Goal: Book appointment/travel/reservation

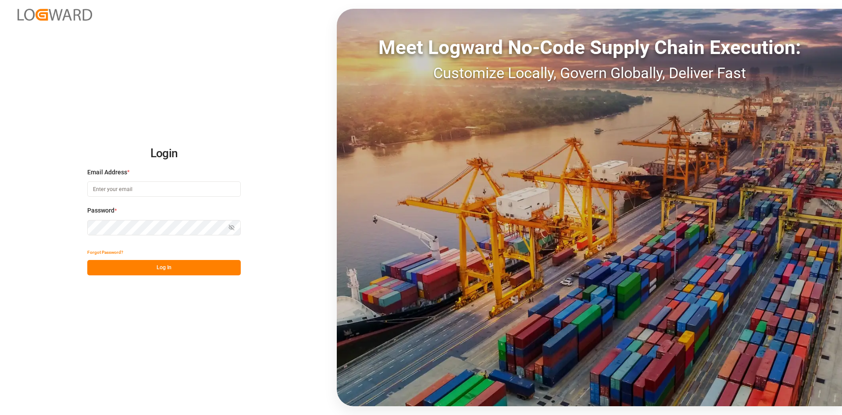
type input "[EMAIL_ADDRESS][DOMAIN_NAME]"
click at [173, 260] on button "Log In" at bounding box center [164, 267] width 154 height 15
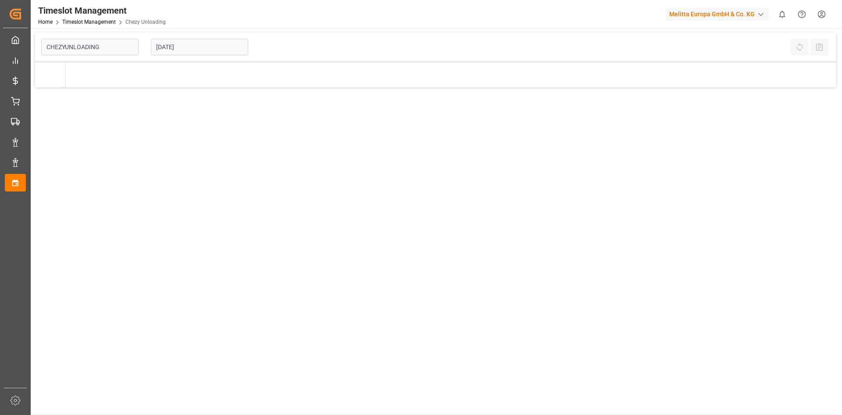
type input "Chezy Unloading"
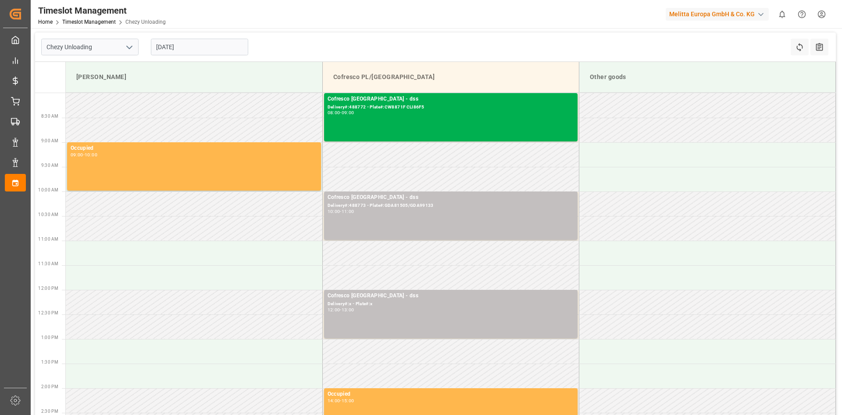
click at [211, 49] on input "[DATE]" at bounding box center [199, 47] width 97 height 17
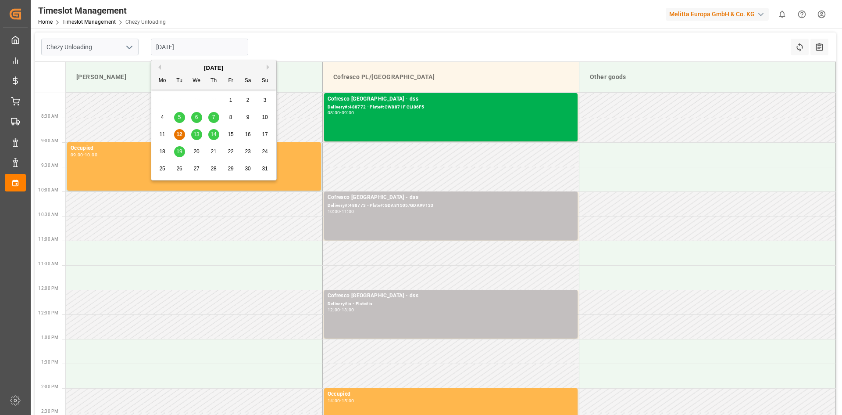
click at [194, 151] on span "20" at bounding box center [197, 151] width 6 height 6
type input "[DATE]"
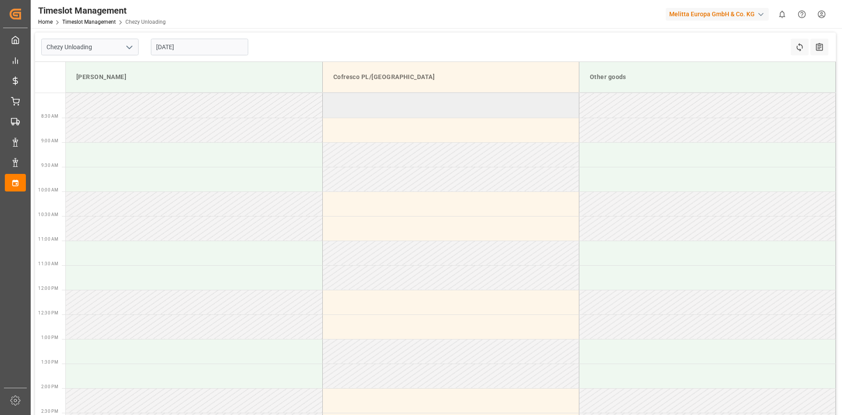
click at [387, 111] on td at bounding box center [451, 105] width 257 height 25
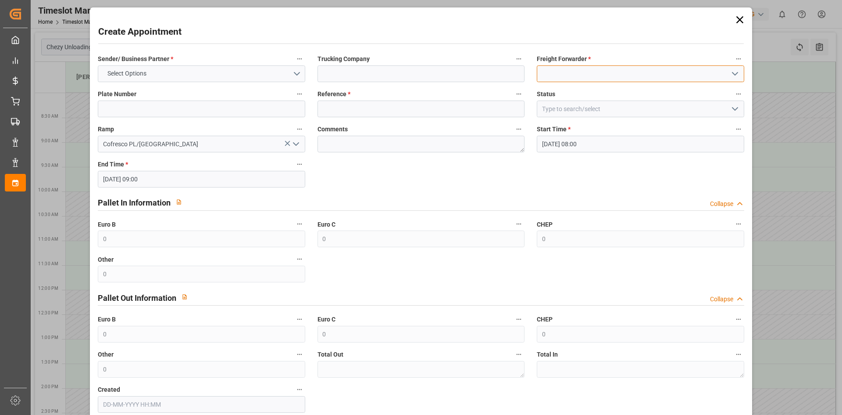
click at [612, 74] on input at bounding box center [640, 73] width 207 height 17
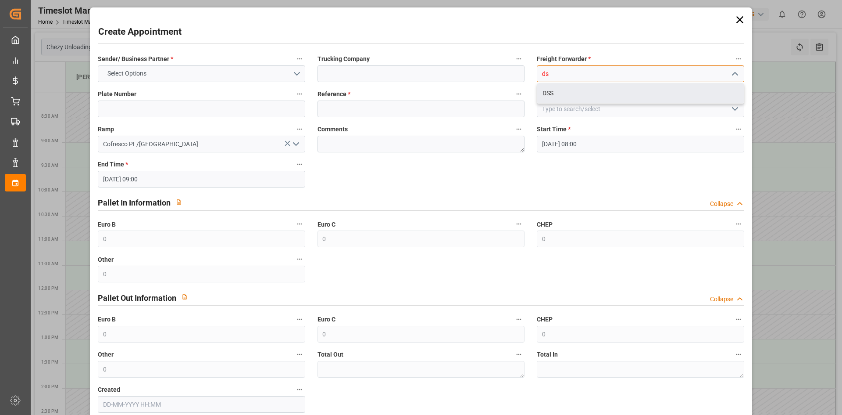
drag, startPoint x: 568, startPoint y: 88, endPoint x: 449, endPoint y: 82, distance: 118.6
click at [567, 88] on div "DSS" at bounding box center [641, 93] width 206 height 20
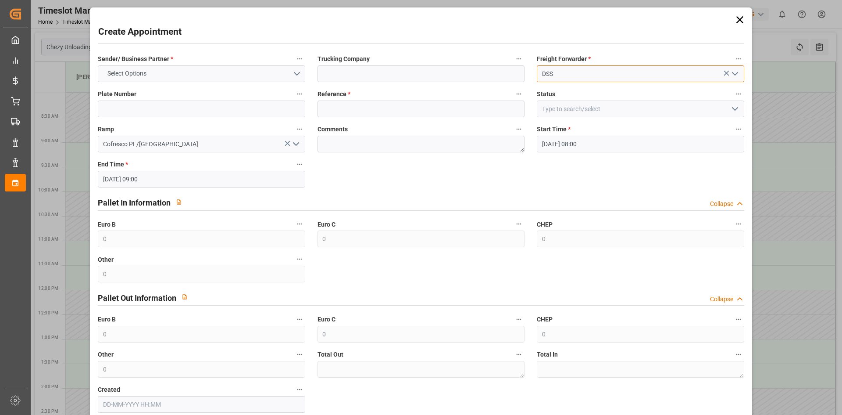
type input "DSS"
click at [408, 80] on input at bounding box center [421, 73] width 207 height 17
type input "dss"
click at [345, 108] on input at bounding box center [421, 108] width 207 height 17
type input "x"
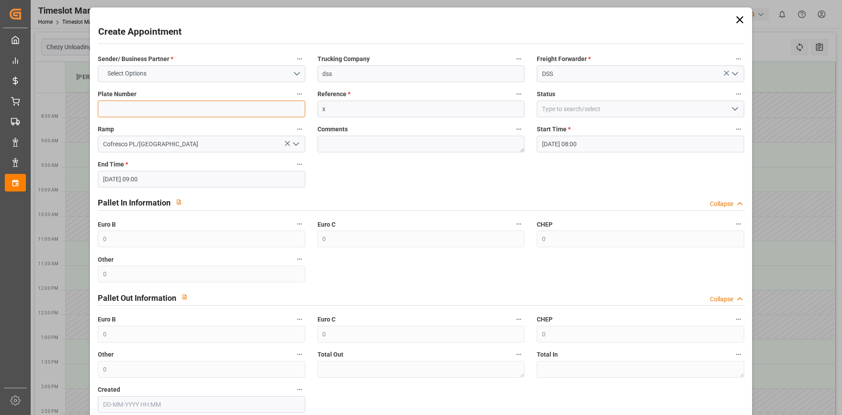
drag, startPoint x: 238, startPoint y: 107, endPoint x: 248, endPoint y: 106, distance: 10.1
click at [238, 107] on input at bounding box center [201, 108] width 207 height 17
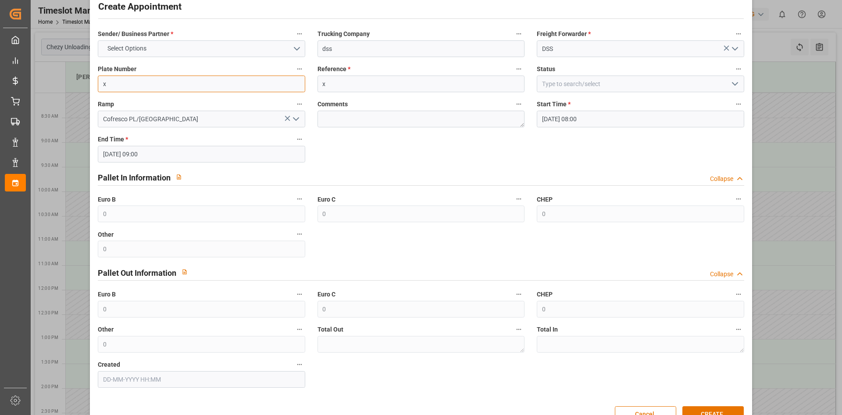
scroll to position [49, 0]
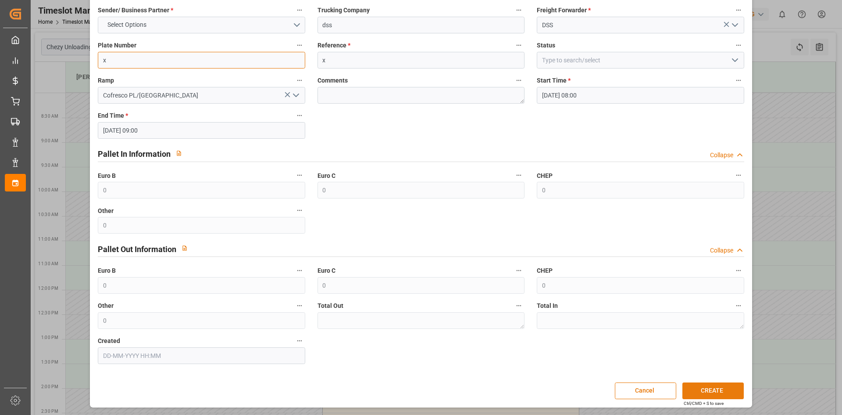
type input "x"
click at [702, 393] on button "CREATE" at bounding box center [713, 390] width 61 height 17
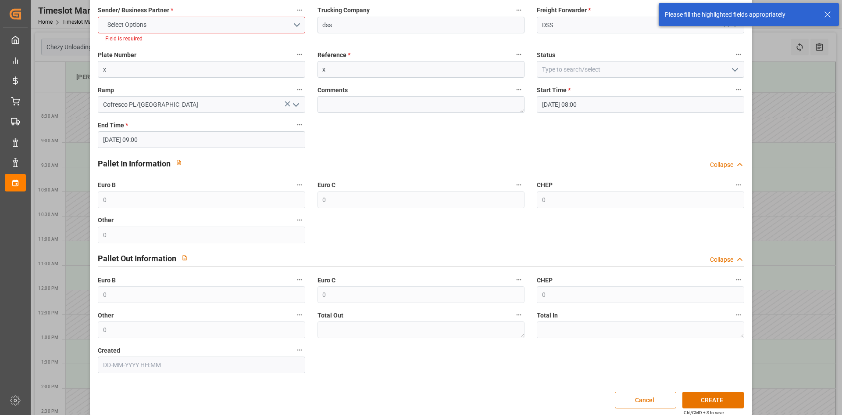
scroll to position [0, 0]
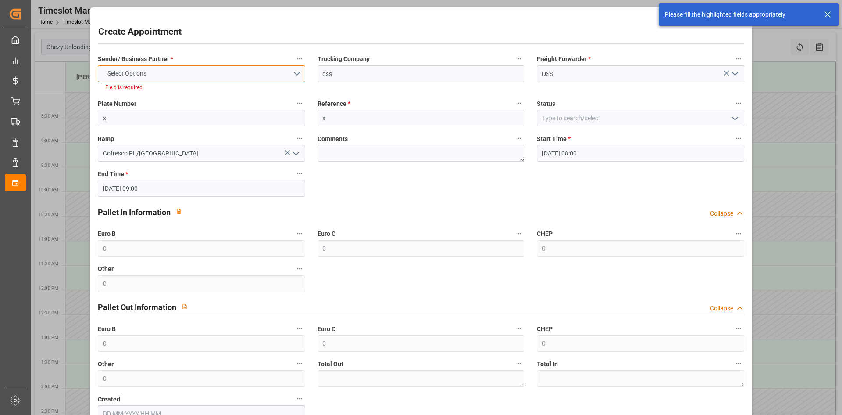
click at [195, 74] on button "Select Options" at bounding box center [201, 73] width 207 height 17
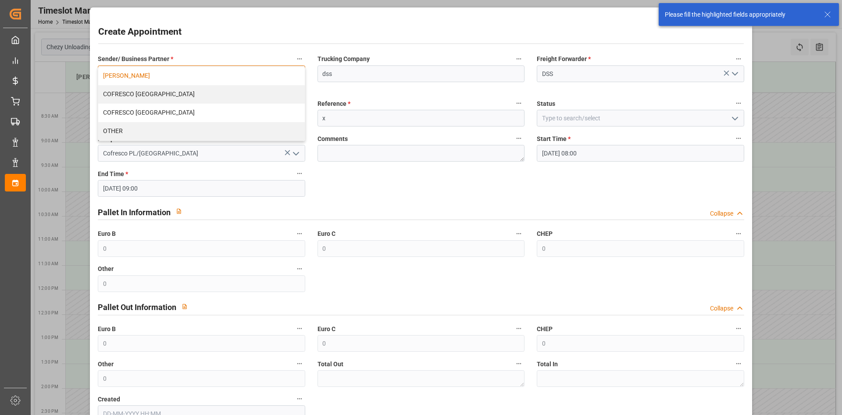
click at [183, 83] on div "[PERSON_NAME]" at bounding box center [201, 76] width 206 height 18
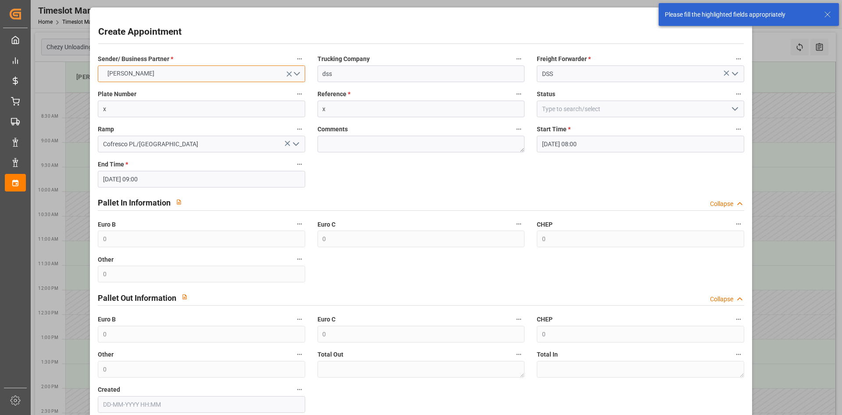
click at [181, 72] on button "[PERSON_NAME]" at bounding box center [201, 73] width 207 height 17
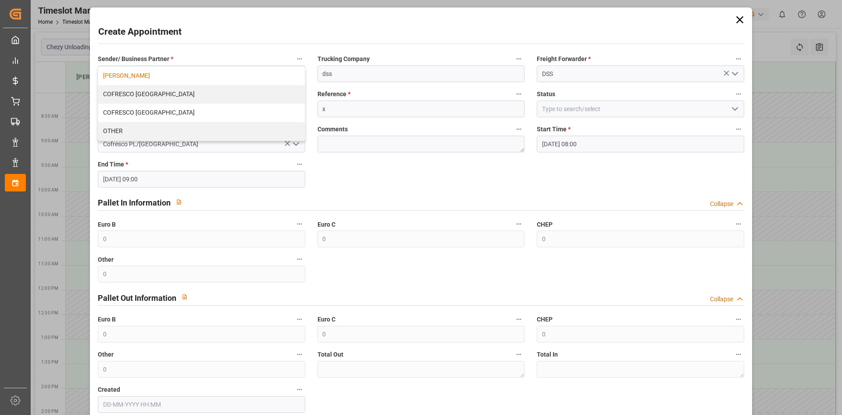
click at [220, 40] on div "Create Appointment" at bounding box center [420, 33] width 645 height 17
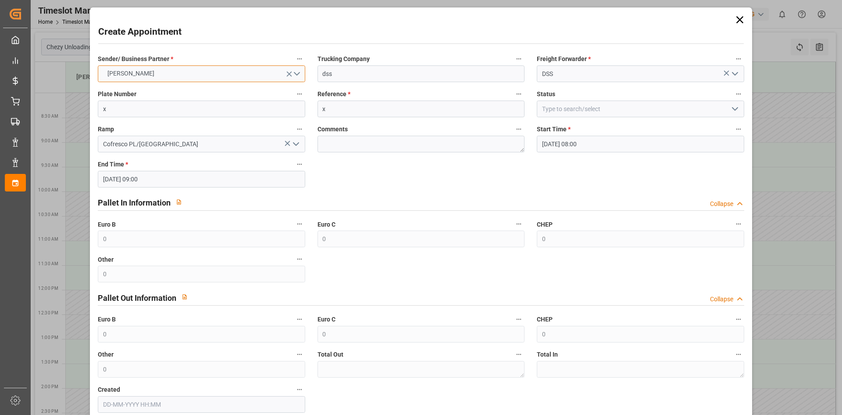
click at [200, 77] on button "[PERSON_NAME]" at bounding box center [201, 73] width 207 height 17
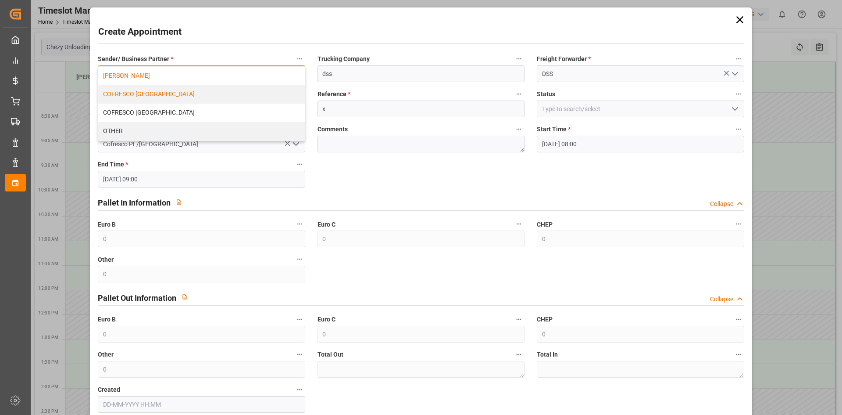
click at [177, 97] on div "COFRESCO [GEOGRAPHIC_DATA]" at bounding box center [201, 94] width 206 height 18
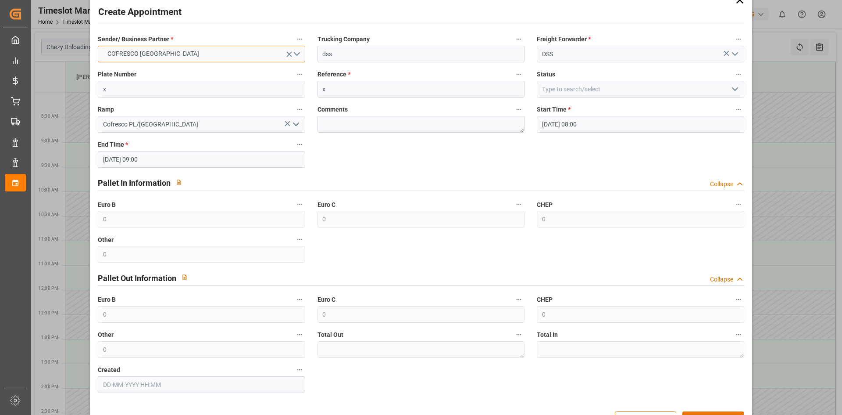
scroll to position [49, 0]
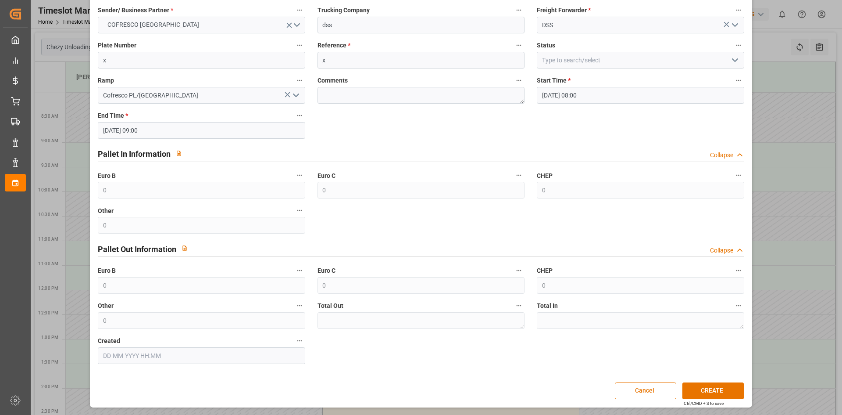
click at [724, 400] on div "Create Appointment Sender/ Business Partner * COFRESCO POLAND Trucking Company …" at bounding box center [421, 183] width 658 height 444
click at [724, 394] on button "CREATE" at bounding box center [713, 390] width 61 height 17
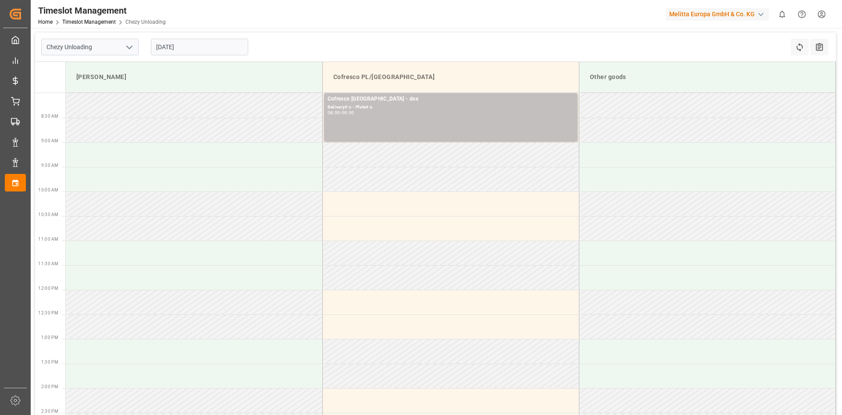
click at [164, 48] on input "[DATE]" at bounding box center [199, 47] width 97 height 17
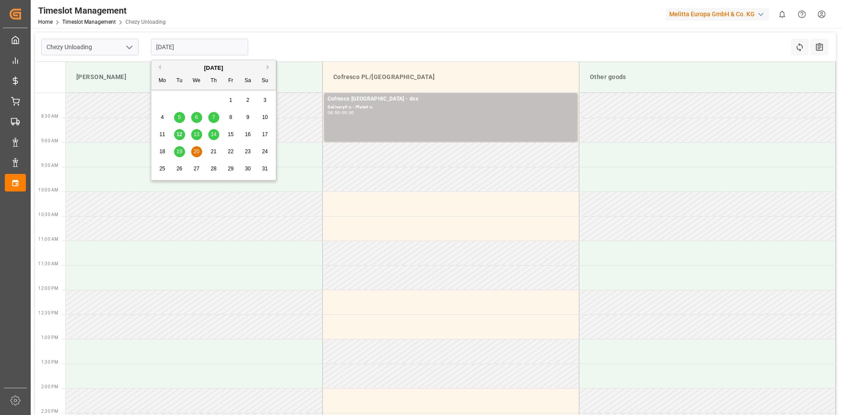
click at [181, 151] on span "19" at bounding box center [179, 151] width 6 height 6
type input "[DATE]"
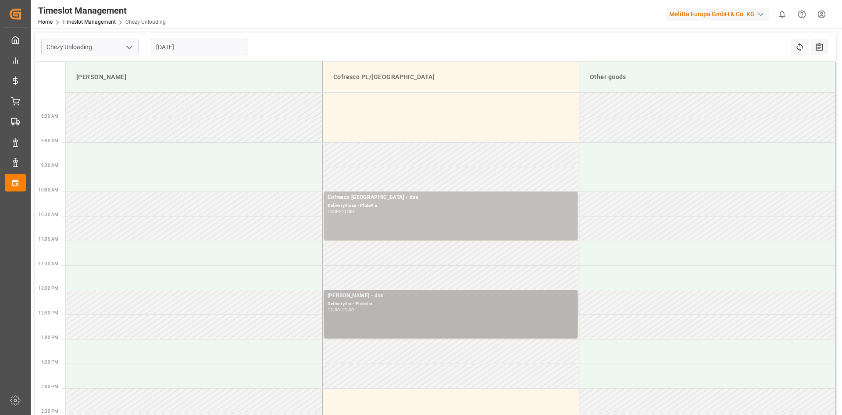
click at [437, 314] on div "[PERSON_NAME] - dss Delivery#:x - Plate#:x 12:00 - 13:00" at bounding box center [451, 313] width 247 height 45
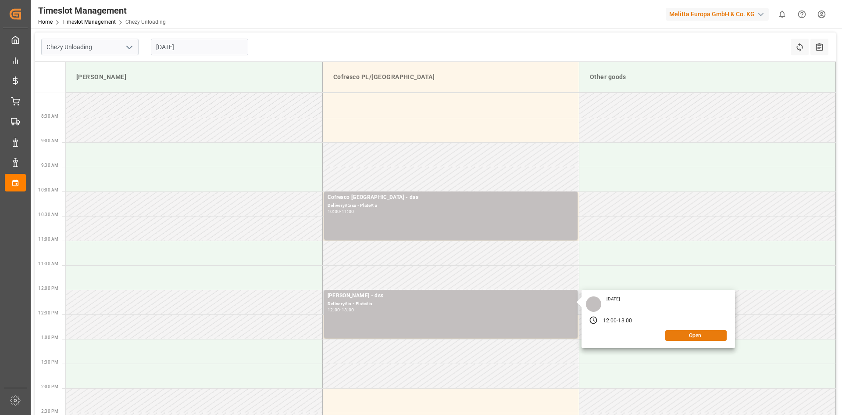
click at [705, 333] on button "Open" at bounding box center [696, 335] width 61 height 11
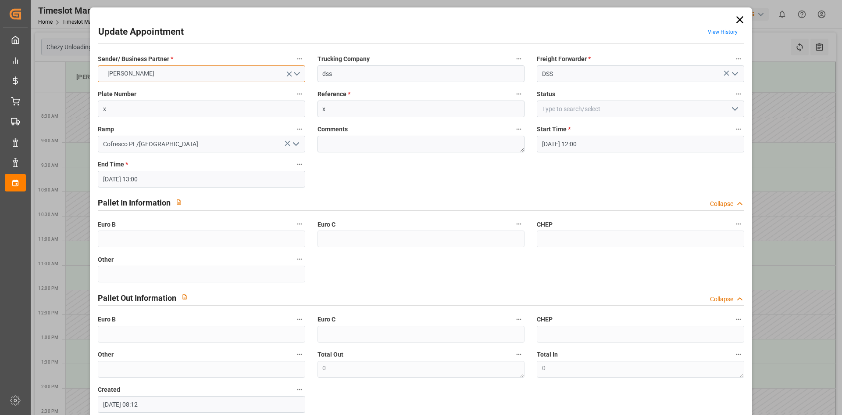
click at [298, 79] on button "[PERSON_NAME]" at bounding box center [201, 73] width 207 height 17
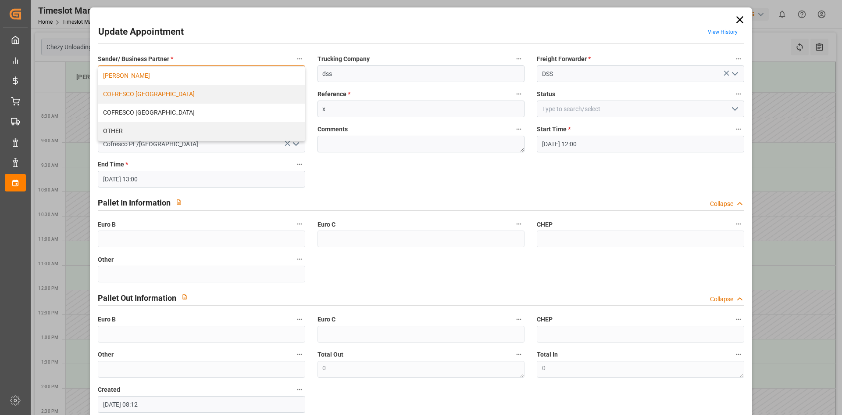
click at [212, 92] on div "COFRESCO [GEOGRAPHIC_DATA]" at bounding box center [201, 94] width 206 height 18
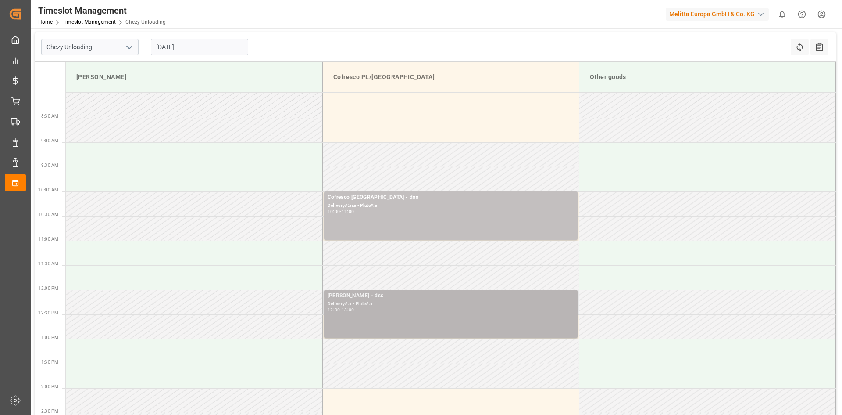
click at [390, 308] on div "12:00 - 13:00" at bounding box center [451, 310] width 247 height 5
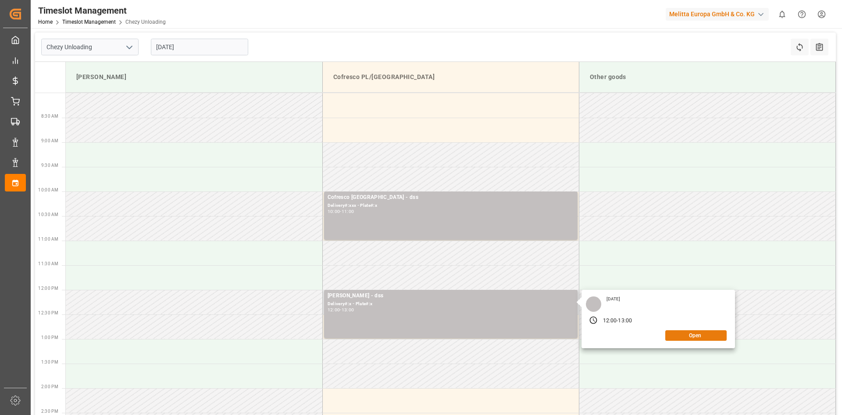
click at [706, 333] on button "Open" at bounding box center [696, 335] width 61 height 11
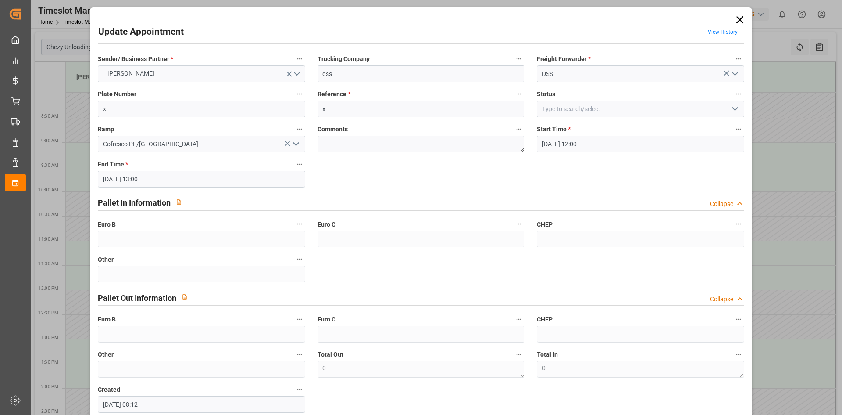
click at [197, 85] on div "Plate Number x" at bounding box center [201, 102] width 219 height 35
click at [201, 78] on button "[PERSON_NAME]" at bounding box center [201, 73] width 207 height 17
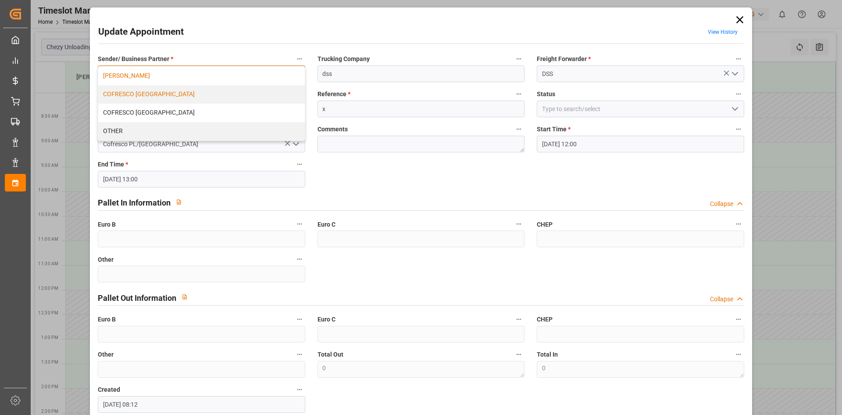
click at [158, 96] on div "COFRESCO [GEOGRAPHIC_DATA]" at bounding box center [201, 94] width 206 height 18
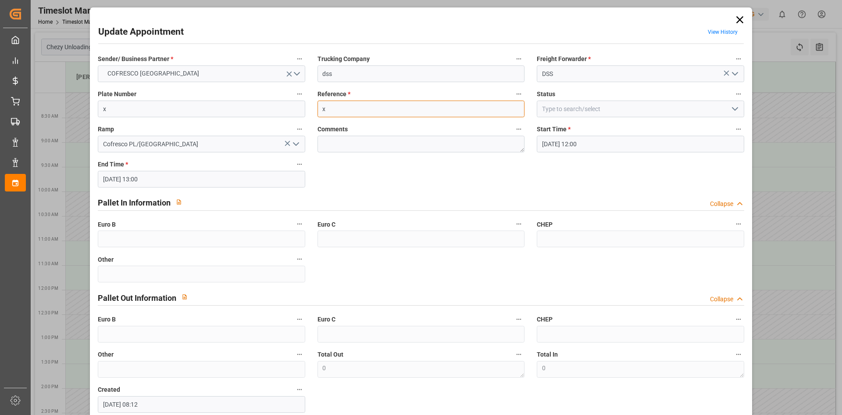
click at [368, 104] on input "x" at bounding box center [421, 108] width 207 height 17
click at [214, 108] on input "x" at bounding box center [201, 108] width 207 height 17
paste input "CW8871F CLI86F5"
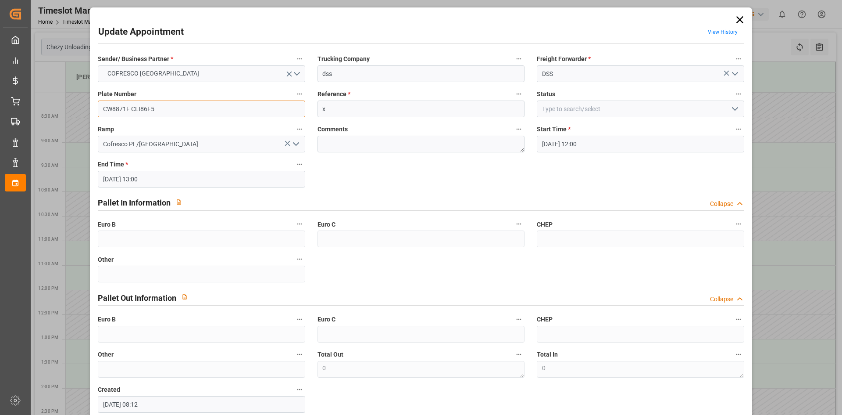
type input "CW8871F CLI86F5"
click at [351, 106] on input "x" at bounding box center [421, 108] width 207 height 17
paste input "" 488839""
drag, startPoint x: 327, startPoint y: 107, endPoint x: 258, endPoint y: 115, distance: 70.2
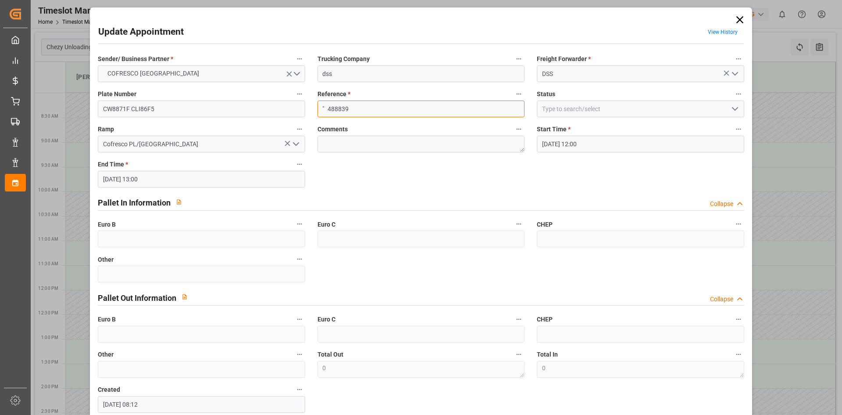
click at [258, 114] on div "Sender/ Business Partner * COFRESCO POLAND Trucking Company dss Freight Forward…" at bounding box center [421, 233] width 659 height 366
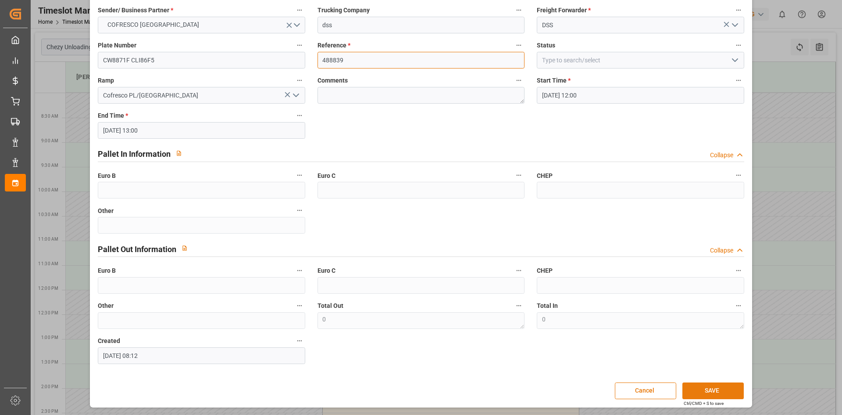
type input "488839"
click at [729, 388] on button "SAVE" at bounding box center [713, 390] width 61 height 17
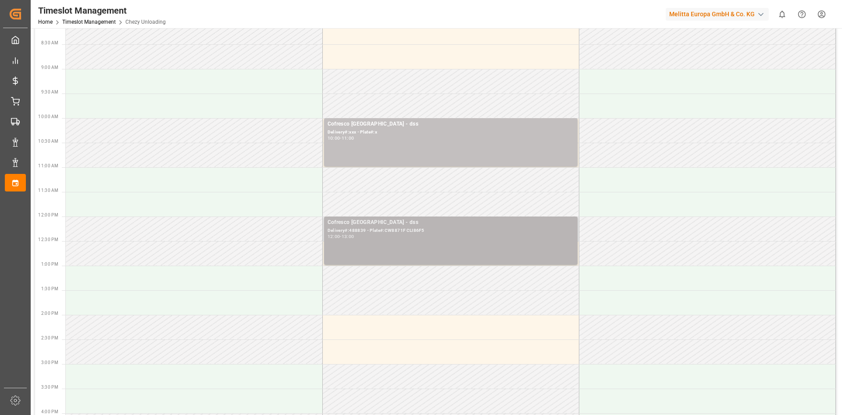
scroll to position [0, 0]
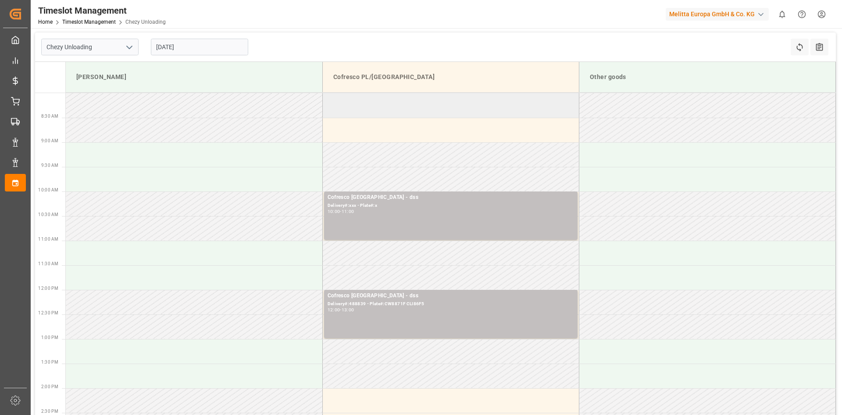
click at [381, 106] on td at bounding box center [451, 105] width 257 height 25
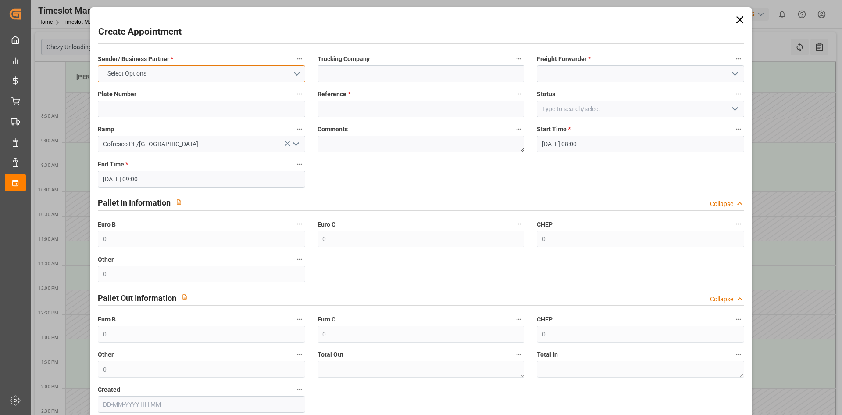
click at [209, 67] on button "Select Options" at bounding box center [201, 73] width 207 height 17
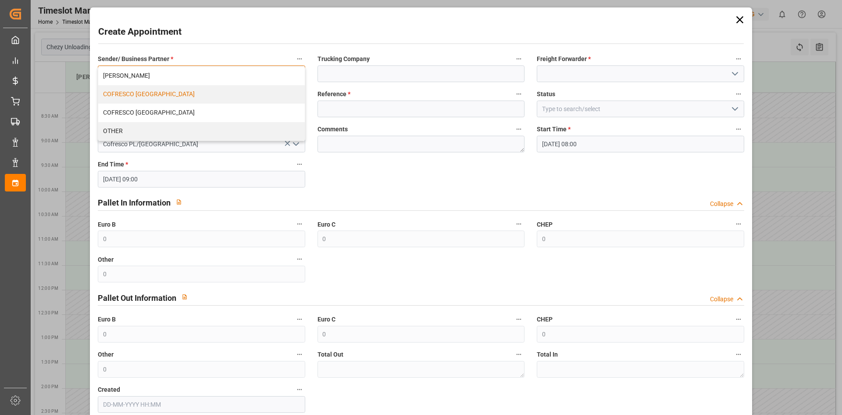
click at [179, 97] on div "COFRESCO [GEOGRAPHIC_DATA]" at bounding box center [201, 94] width 206 height 18
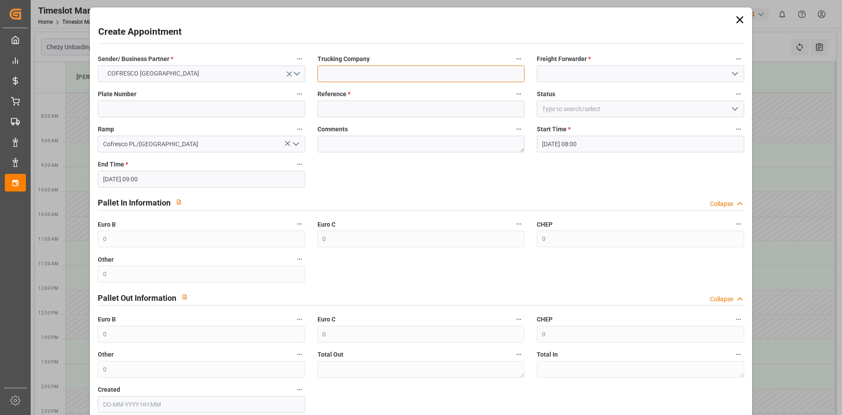
click at [433, 72] on input at bounding box center [421, 73] width 207 height 17
click at [386, 108] on input at bounding box center [421, 108] width 207 height 17
click at [383, 78] on input at bounding box center [421, 73] width 207 height 17
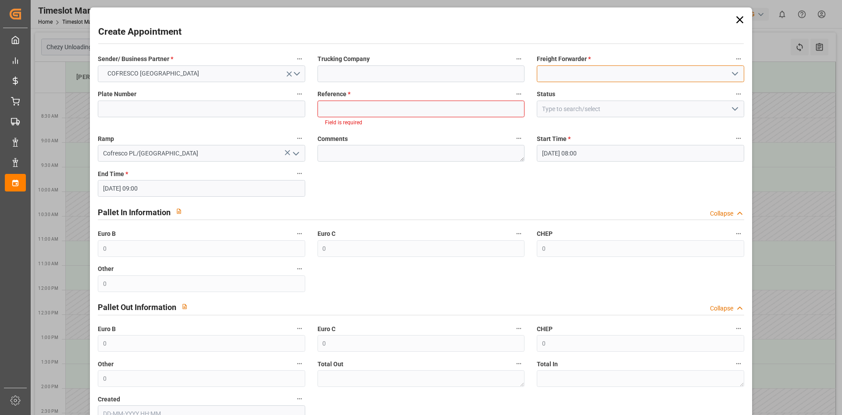
click at [558, 77] on input at bounding box center [640, 73] width 207 height 17
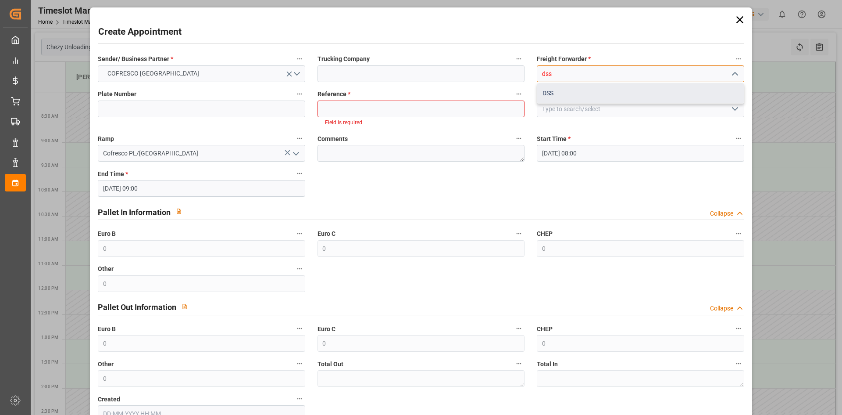
click at [555, 90] on div "DSS" at bounding box center [641, 93] width 206 height 20
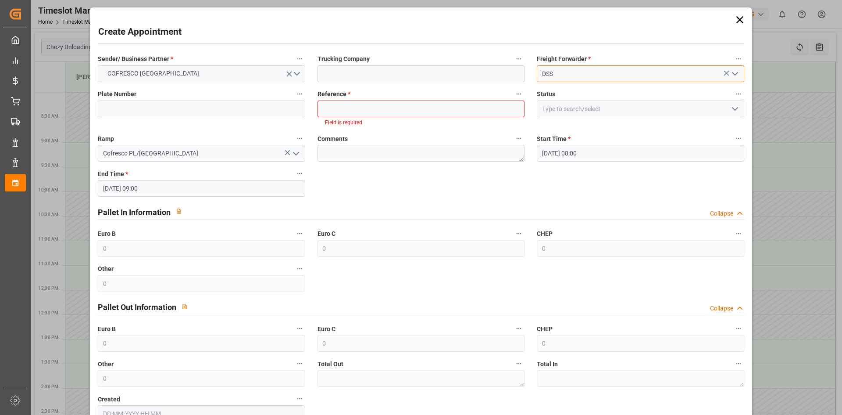
type input "DSS"
click at [425, 99] on label "Reference *" at bounding box center [421, 94] width 207 height 12
click at [513, 99] on button "Reference *" at bounding box center [518, 93] width 11 height 11
click at [419, 105] on div at bounding box center [421, 207] width 842 height 415
click at [414, 111] on input at bounding box center [421, 108] width 207 height 17
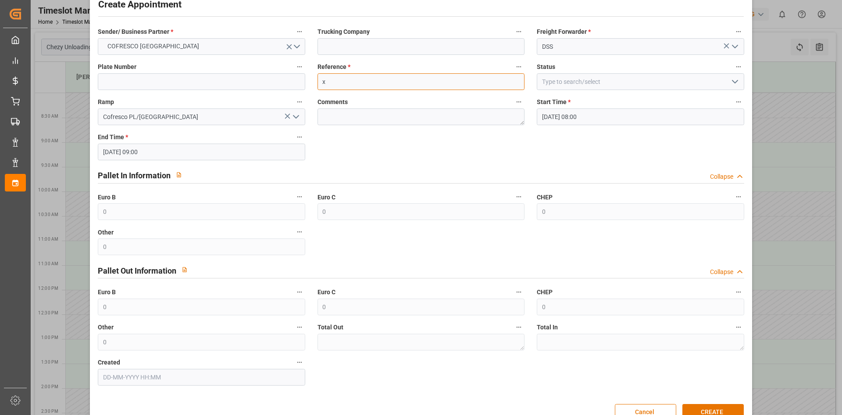
scroll to position [49, 0]
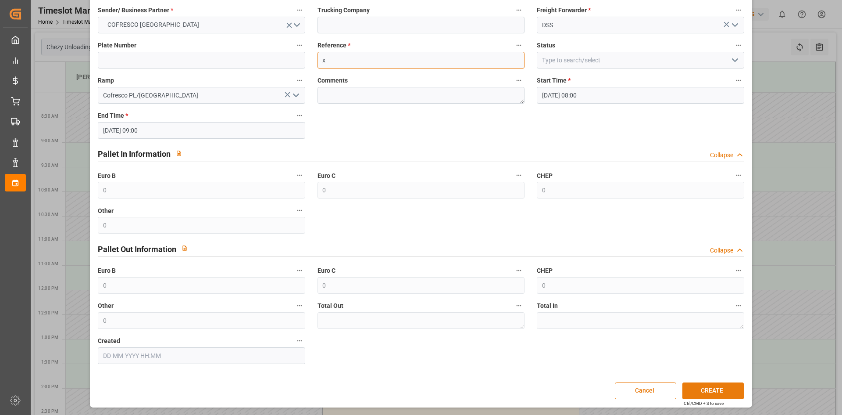
type input "x"
click at [735, 386] on button "CREATE" at bounding box center [713, 390] width 61 height 17
